Goal: Transaction & Acquisition: Download file/media

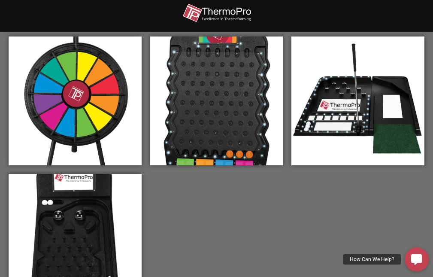
scroll to position [337, 0]
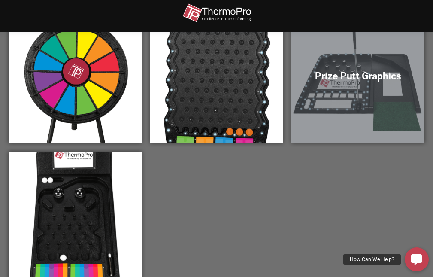
click at [348, 92] on div "Prize Putt Graphics" at bounding box center [357, 78] width 133 height 129
click at [352, 83] on div "Prize Putt Graphics" at bounding box center [357, 78] width 133 height 129
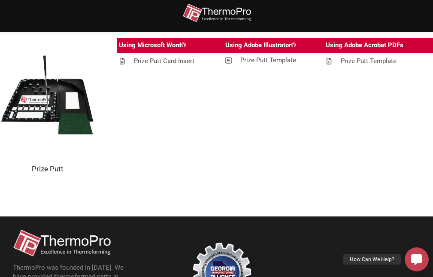
scroll to position [172, 0]
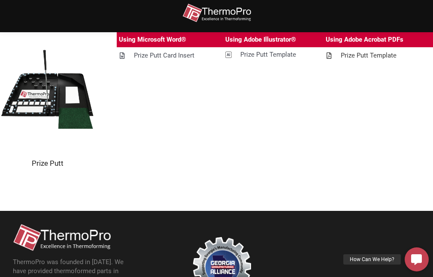
click at [358, 55] on div "Prize Putt Template" at bounding box center [368, 55] width 56 height 11
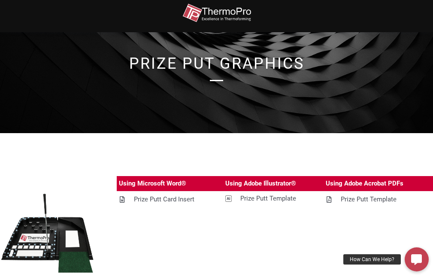
scroll to position [43, 0]
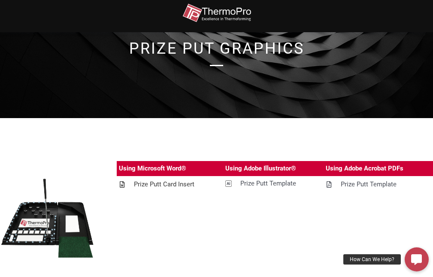
click at [175, 182] on div "Prize Putt Card Insert" at bounding box center [164, 184] width 60 height 11
click at [256, 180] on div "Prize Putt Template" at bounding box center [268, 183] width 56 height 11
